Goal: Task Accomplishment & Management: Use online tool/utility

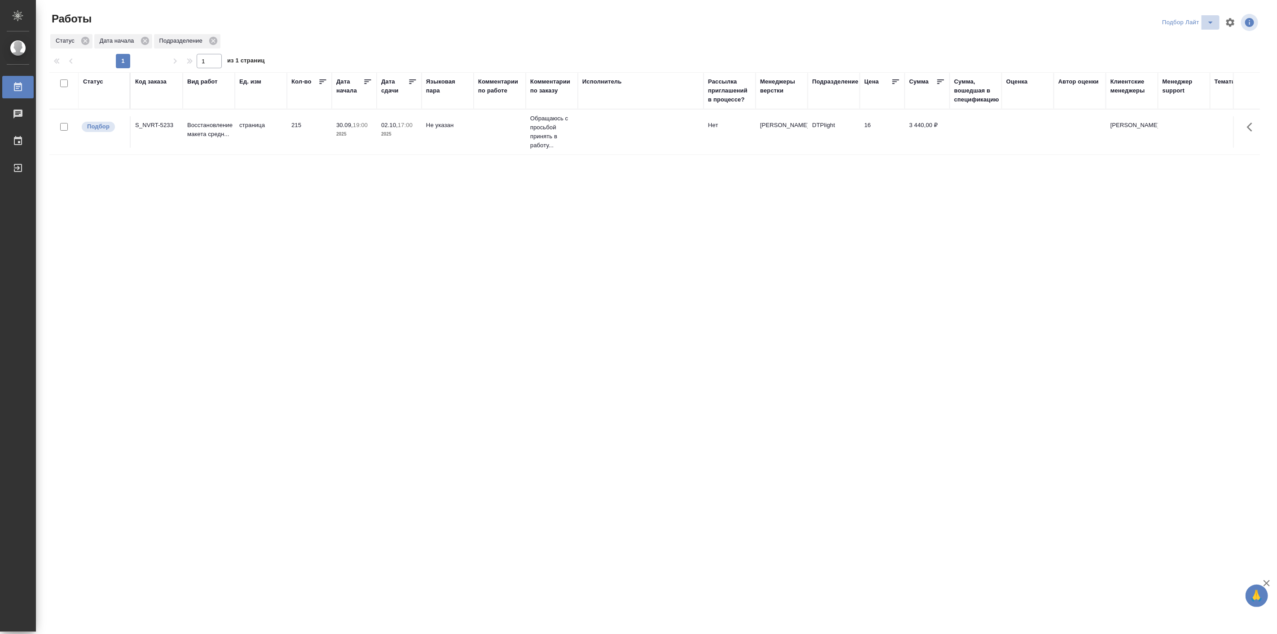
click at [1208, 23] on icon "split button" at bounding box center [1211, 22] width 11 height 11
click at [1180, 72] on li "Мои" at bounding box center [1189, 69] width 62 height 14
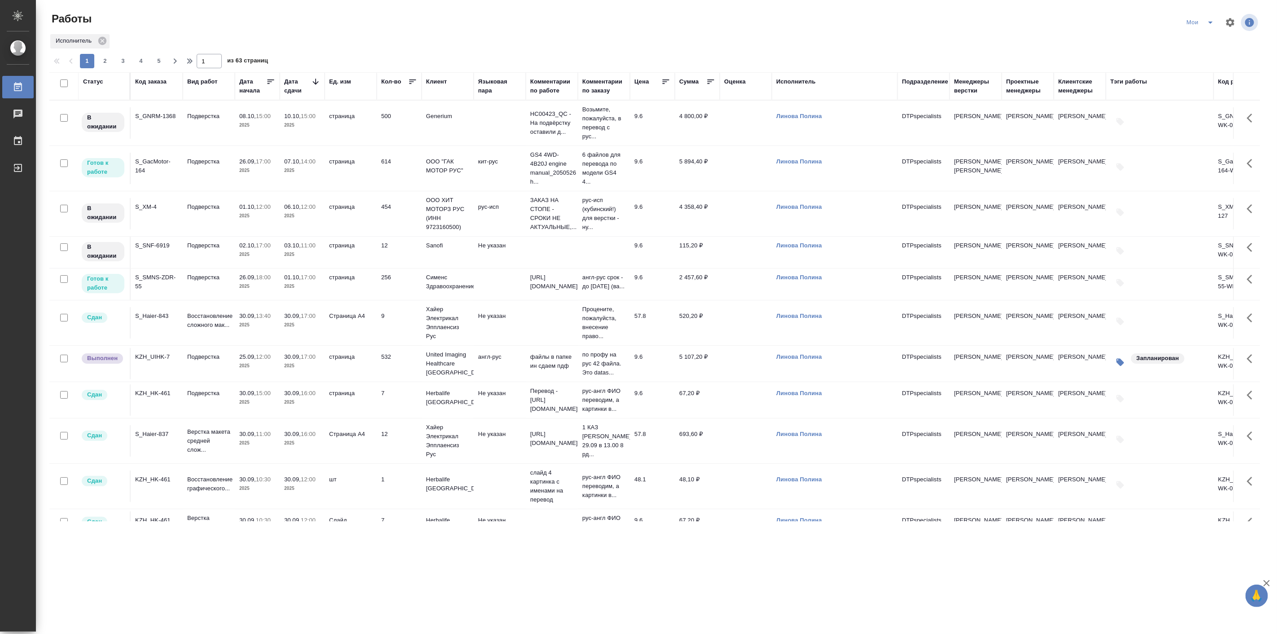
click at [255, 286] on p "2025" at bounding box center [257, 286] width 36 height 9
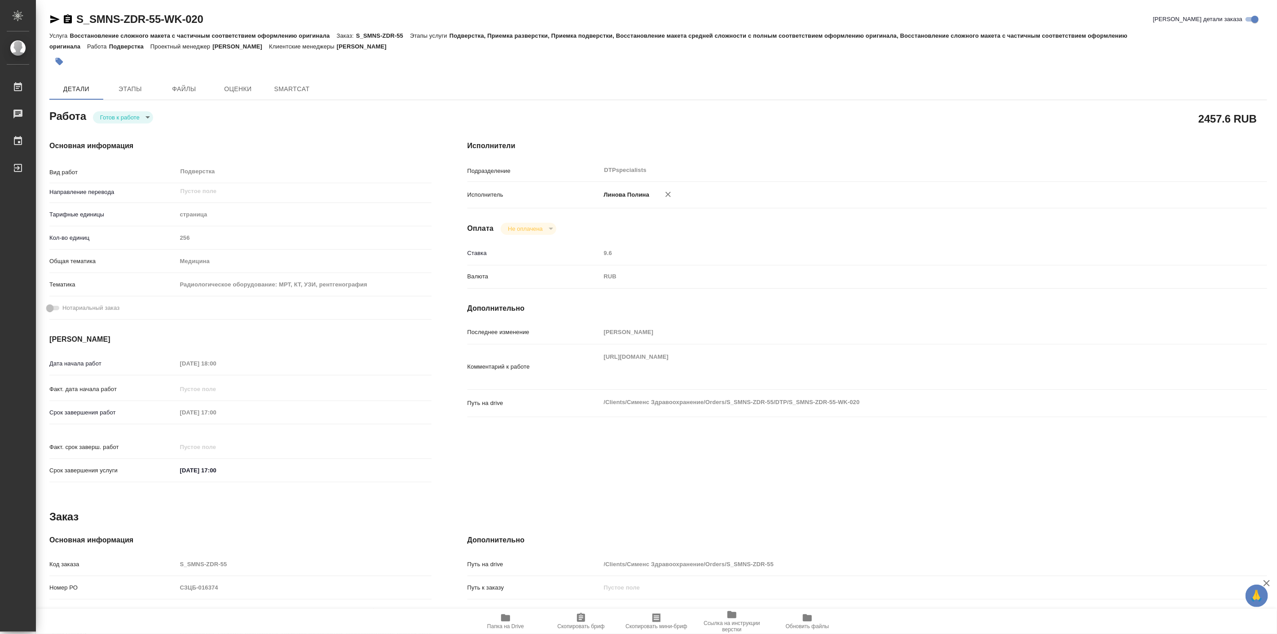
type textarea "x"
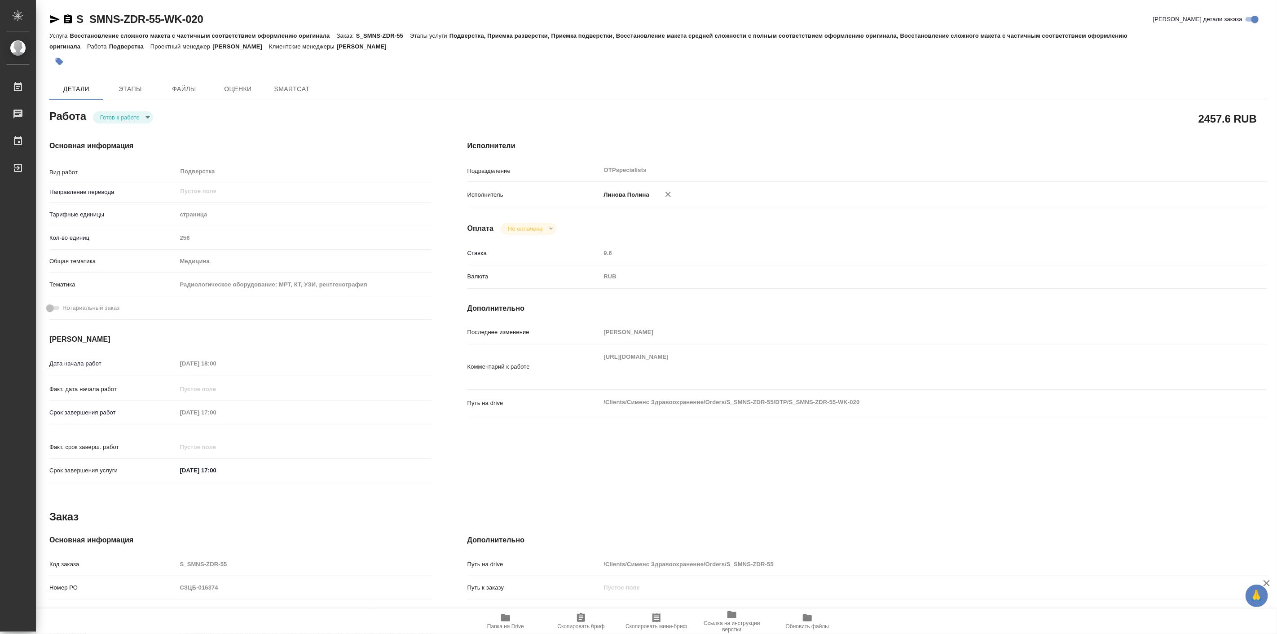
type textarea "x"
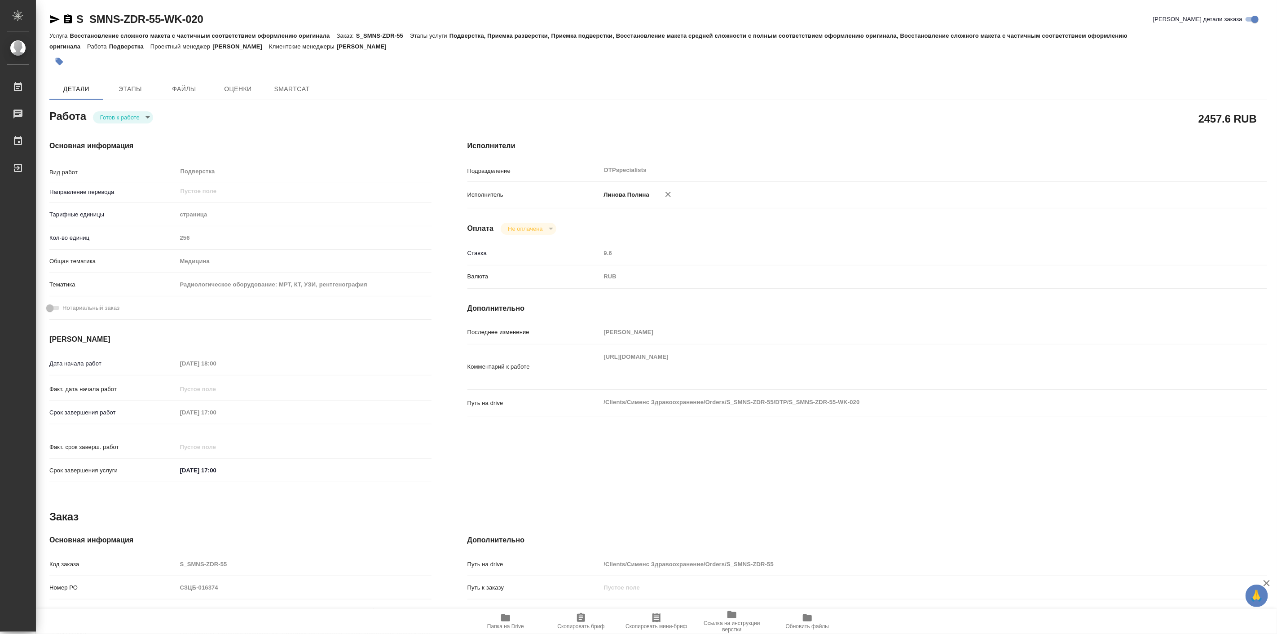
type textarea "x"
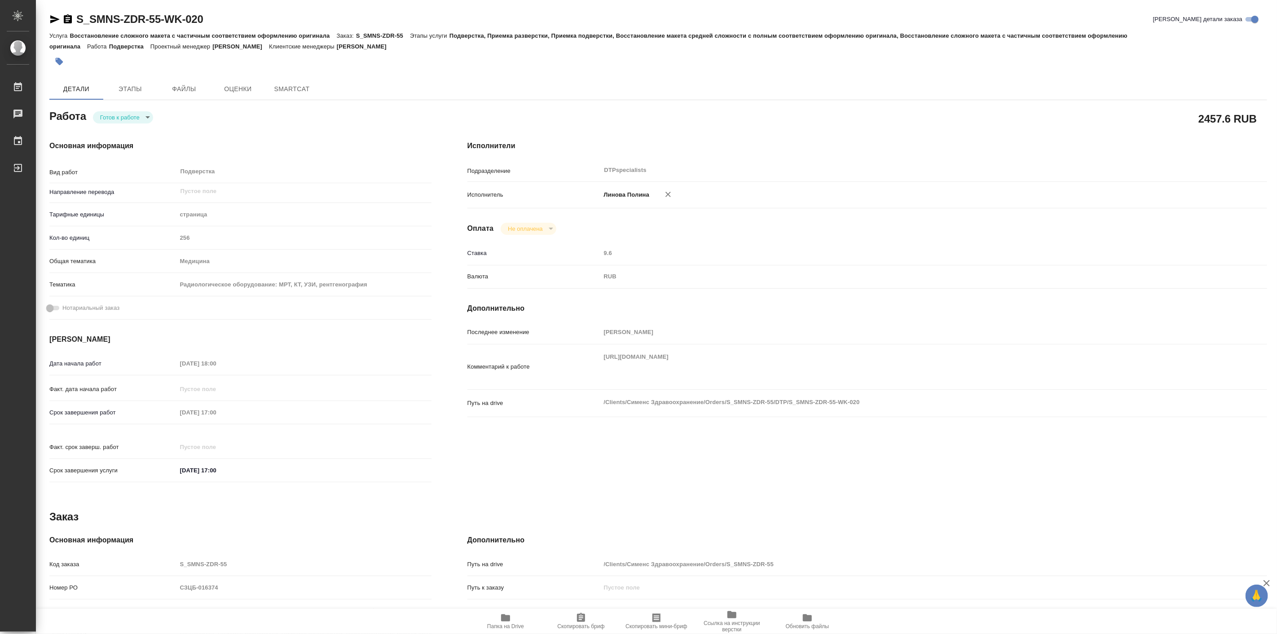
type textarea "x"
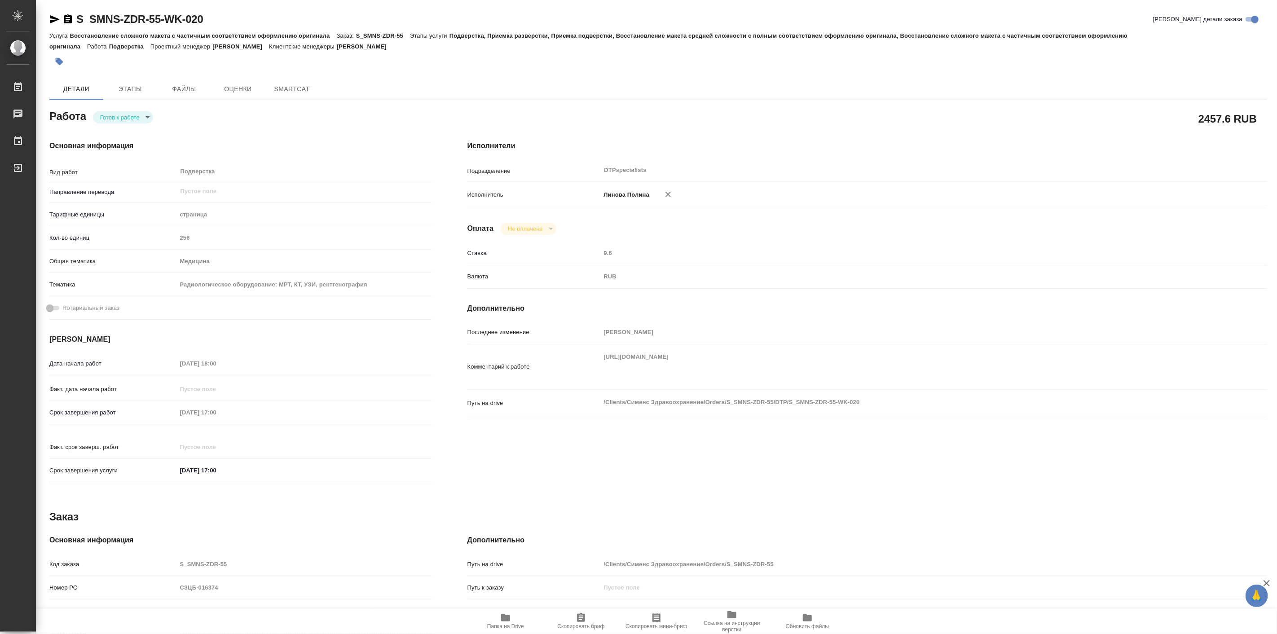
type textarea "x"
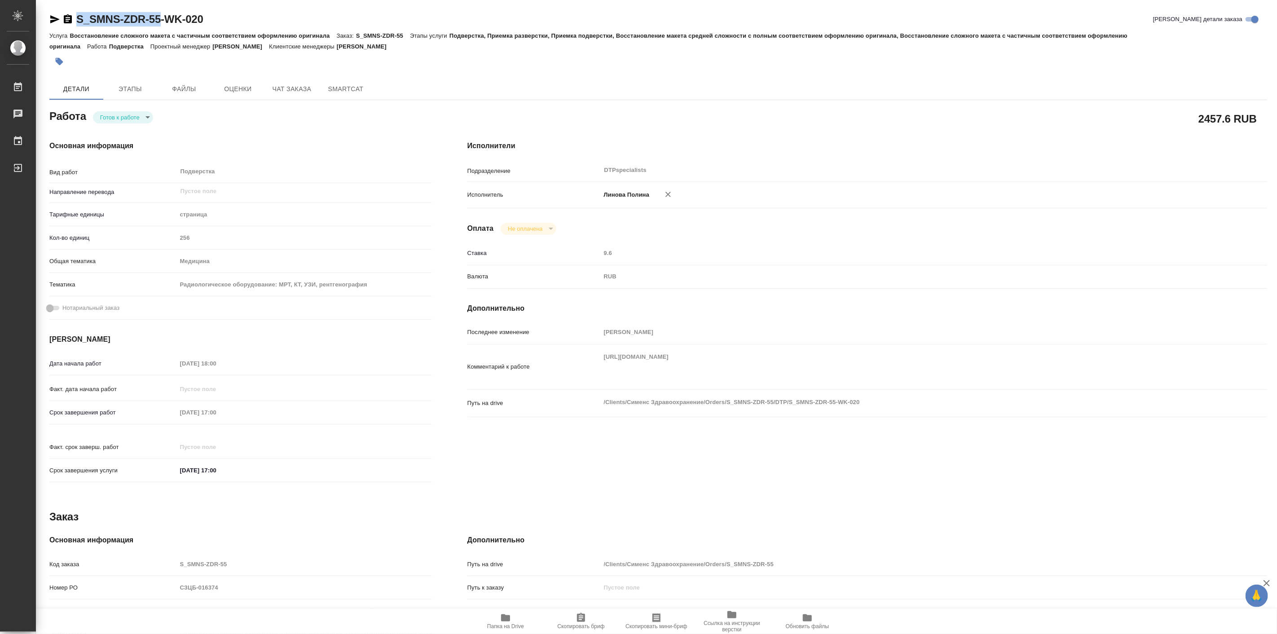
type textarea "x"
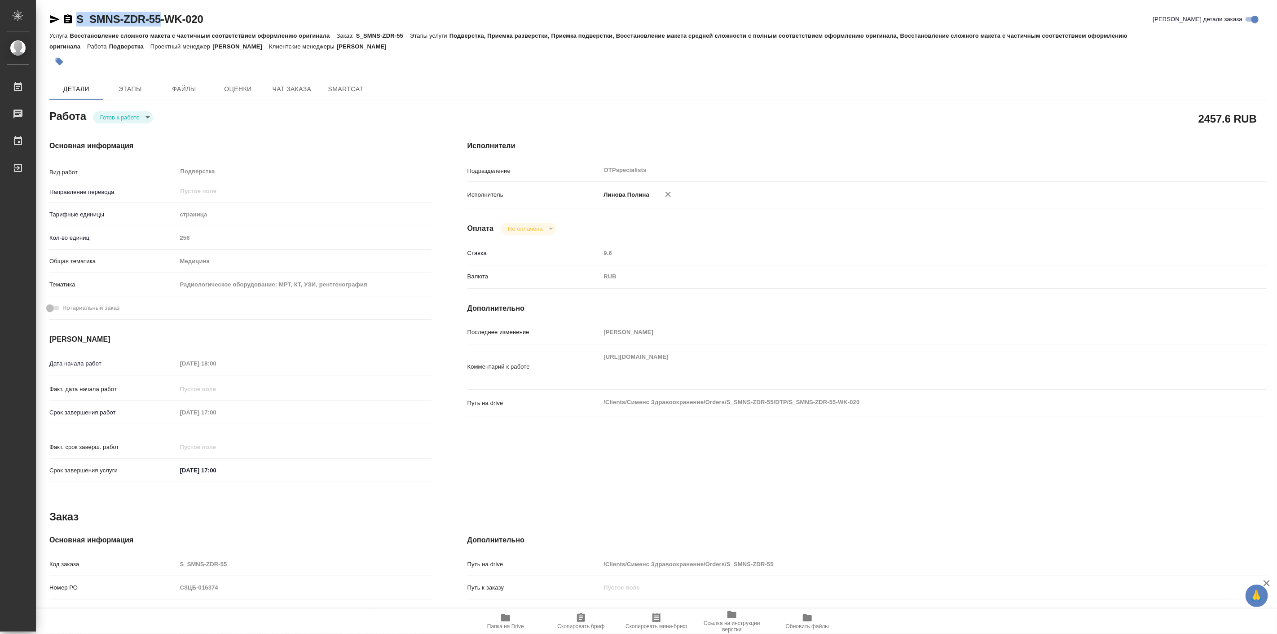
drag, startPoint x: 71, startPoint y: 7, endPoint x: 162, endPoint y: 16, distance: 91.2
click at [162, 16] on div "S_SMNS-ZDR-55-WK-020 Кратко детали заказа Услуга Восстановление сложного макета…" at bounding box center [658, 387] width 1228 height 775
type textarea "x"
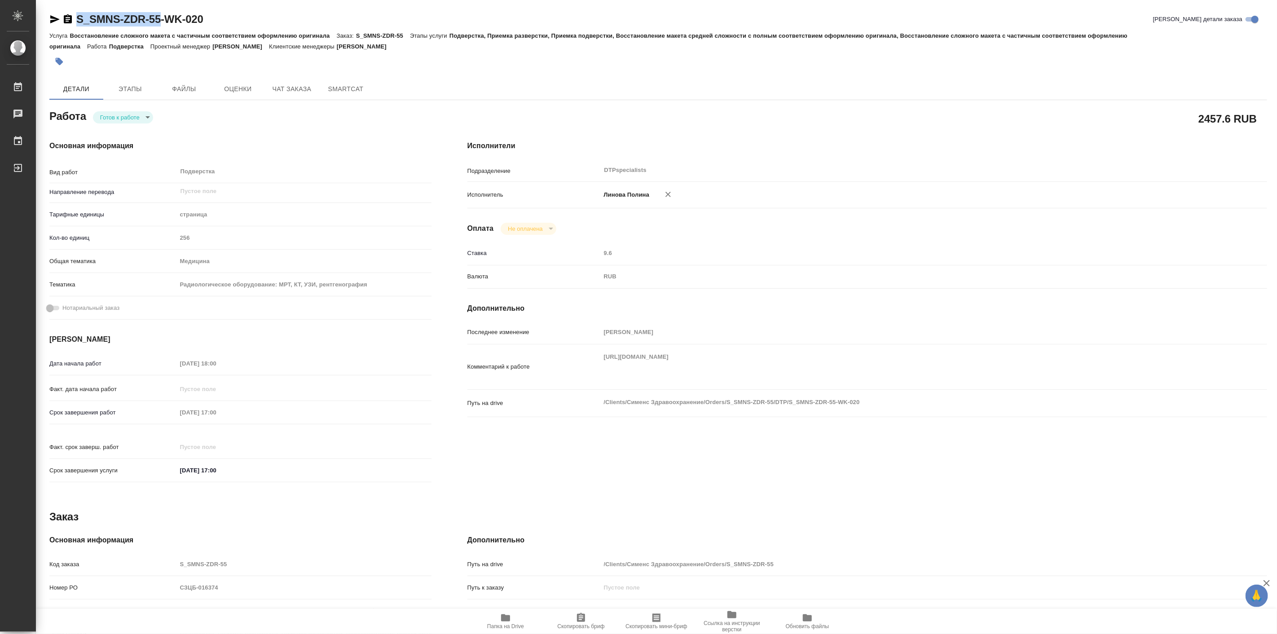
type textarea "x"
copy link "S_SMNS-ZDR-55"
click at [498, 625] on span "Папка на Drive" at bounding box center [505, 626] width 37 height 6
